Goal: Transaction & Acquisition: Purchase product/service

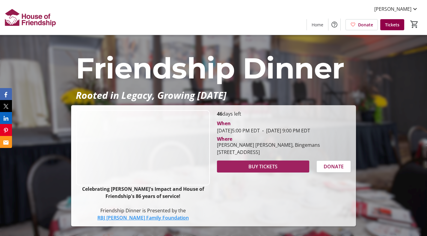
click at [280, 171] on span at bounding box center [263, 166] width 92 height 14
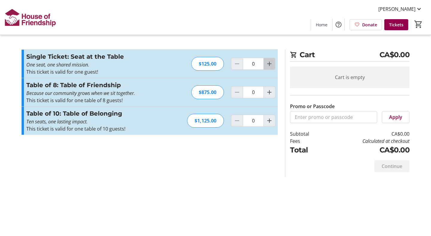
click at [270, 64] on mat-icon "Increment by one" at bounding box center [269, 63] width 7 height 7
type input "1"
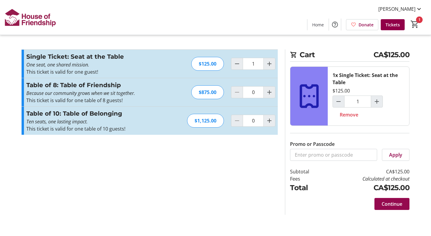
click at [389, 204] on span "Continue" at bounding box center [392, 203] width 21 height 7
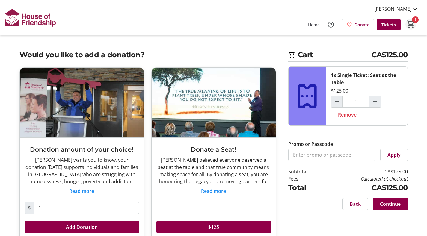
click at [411, 22] on mat-icon "1" at bounding box center [410, 24] width 9 height 9
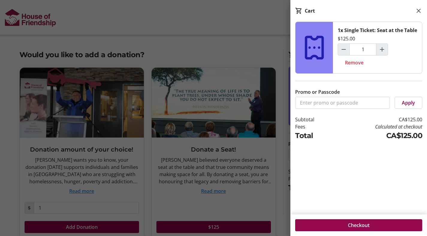
click at [366, 223] on span "Checkout" at bounding box center [359, 225] width 22 height 7
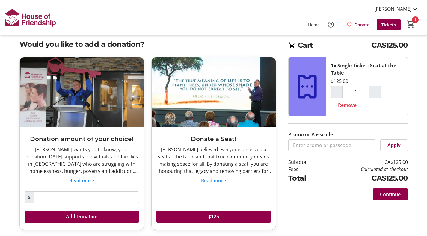
scroll to position [12, 0]
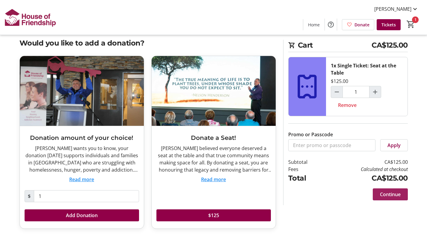
click at [395, 196] on span "Continue" at bounding box center [390, 194] width 21 height 7
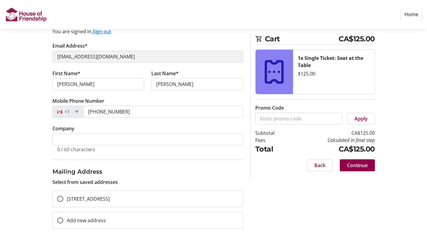
scroll to position [69, 0]
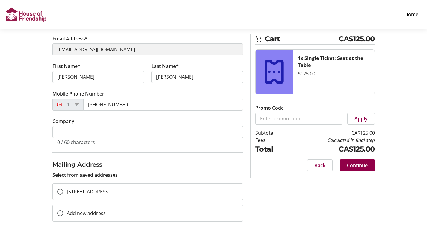
click at [96, 193] on span "[STREET_ADDRESS]" at bounding box center [88, 191] width 43 height 7
click at [63, 193] on input "[STREET_ADDRESS]" at bounding box center [60, 192] width 6 height 6
radio input "true"
click at [366, 168] on span "Continue" at bounding box center [357, 165] width 21 height 7
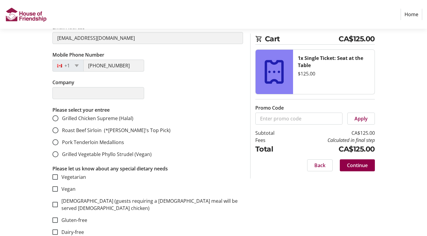
scroll to position [146, 0]
click at [55, 130] on input "Roast Beef Sirloin (*[PERSON_NAME]'s Top Pick)" at bounding box center [55, 130] width 6 height 6
radio input "true"
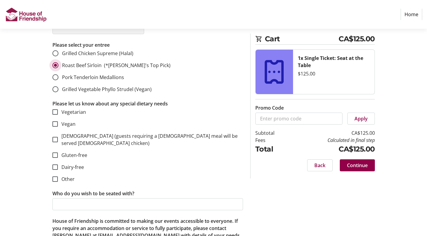
scroll to position [241, 0]
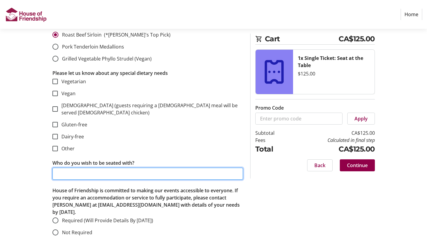
click at [145, 171] on input "Who do you wish to be seated with?" at bounding box center [147, 174] width 190 height 12
type input "[PERSON_NAME]"
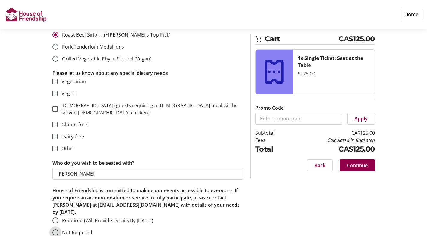
click at [55, 229] on input "Not Required" at bounding box center [55, 232] width 6 height 6
radio input "true"
click at [363, 162] on span "Continue" at bounding box center [357, 165] width 21 height 7
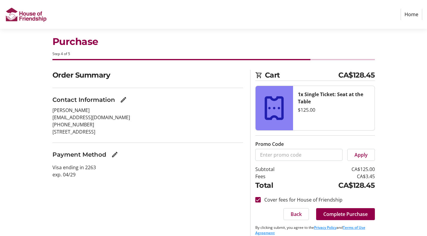
scroll to position [15, 0]
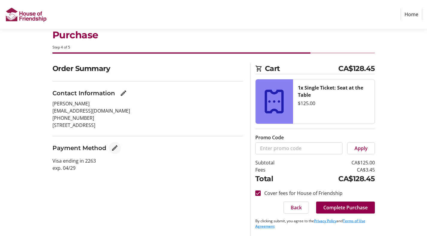
click at [113, 147] on mat-icon "Edit Payment Method" at bounding box center [114, 147] width 7 height 7
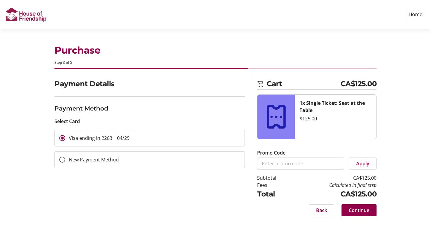
click at [113, 159] on label "New Payment Method" at bounding box center [92, 159] width 54 height 7
click at [65, 159] on input "New Payment Method" at bounding box center [62, 160] width 6 height 6
radio input "true"
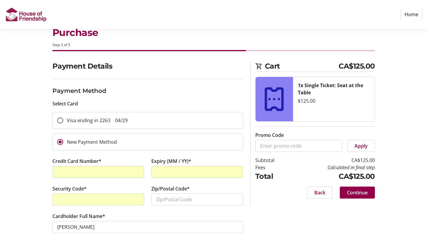
scroll to position [37, 0]
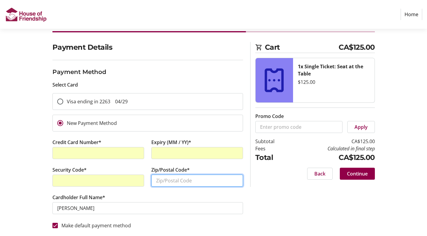
click at [175, 180] on input "Zip/Postal Code*" at bounding box center [197, 181] width 92 height 12
type input "n"
type input "N3A 2H3"
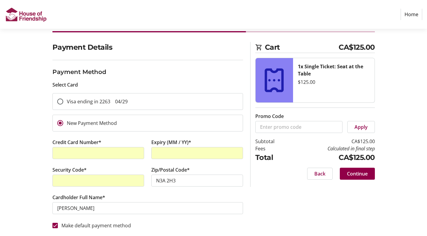
click at [200, 195] on tr-form-field "Cardholder Full Name* [PERSON_NAME]" at bounding box center [147, 208] width 190 height 28
click at [22, 146] on div "Payment Details Payment Method Select Card Visa ending in 2263 04/29 New Paymen…" at bounding box center [213, 139] width 395 height 194
click at [362, 174] on span "Continue" at bounding box center [357, 173] width 21 height 7
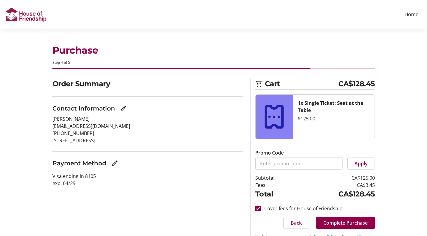
scroll to position [15, 0]
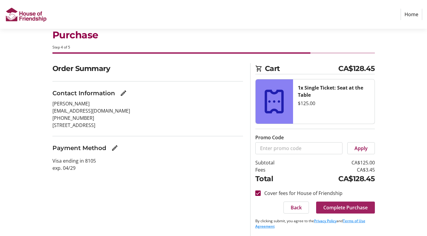
click at [361, 205] on span "Complete Purchase" at bounding box center [345, 207] width 44 height 7
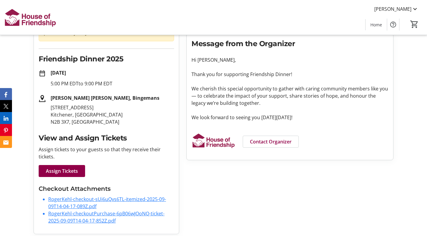
scroll to position [79, 0]
